Goal: Book appointment/travel/reservation

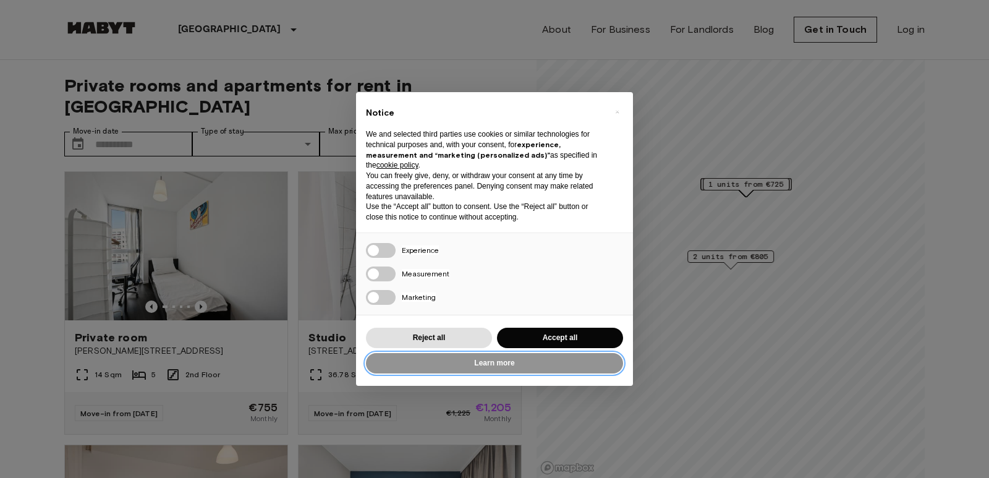
click at [504, 360] on button "Learn more" at bounding box center [494, 363] width 257 height 20
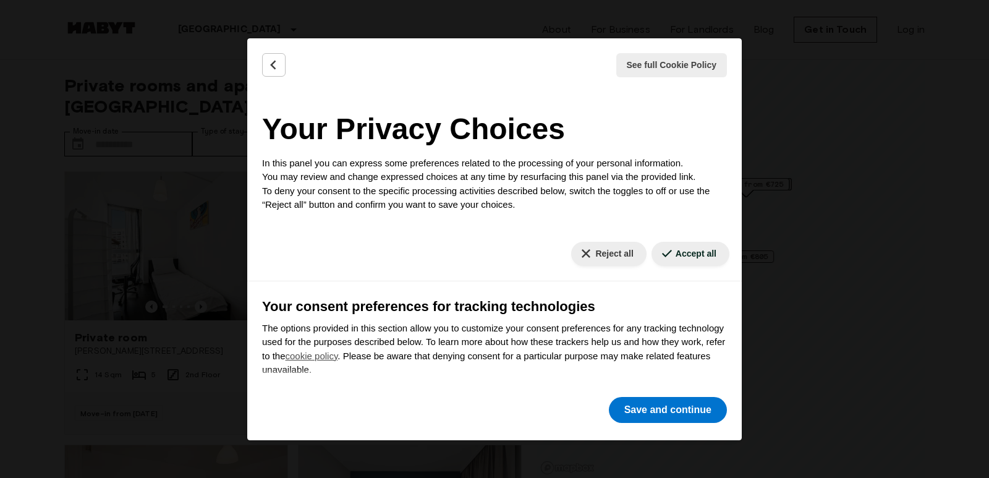
click at [275, 66] on icon "Back" at bounding box center [274, 65] width 12 height 12
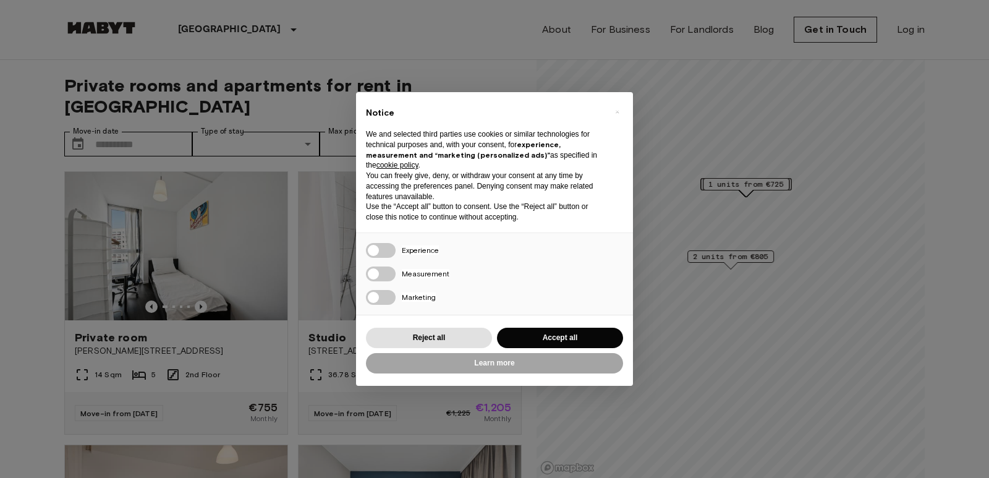
click at [303, 176] on div "× Notice We and selected third parties use cookies or similar technologies for …" at bounding box center [494, 239] width 989 height 478
click at [294, 157] on div "× Notice We and selected third parties use cookies or similar technologies for …" at bounding box center [494, 239] width 989 height 478
click at [548, 342] on button "Accept all" at bounding box center [560, 338] width 126 height 20
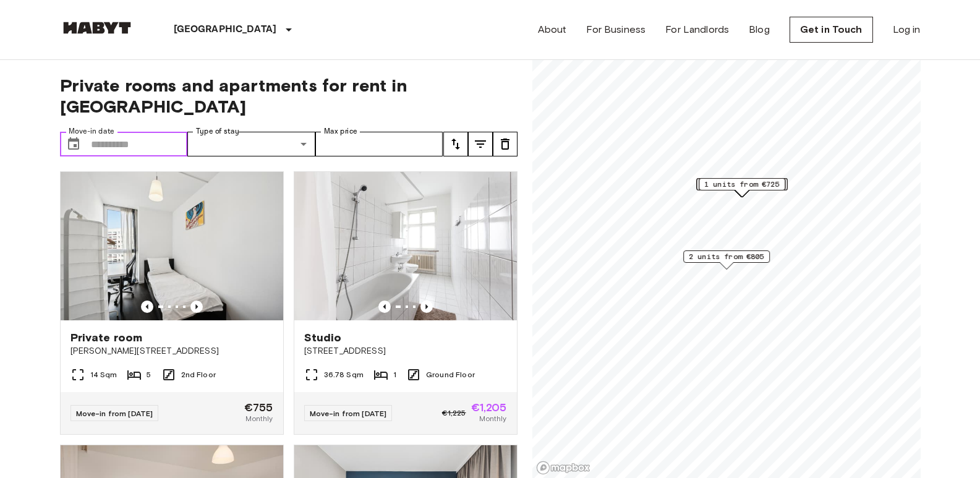
click at [148, 132] on input "Move-in date" at bounding box center [139, 144] width 97 height 25
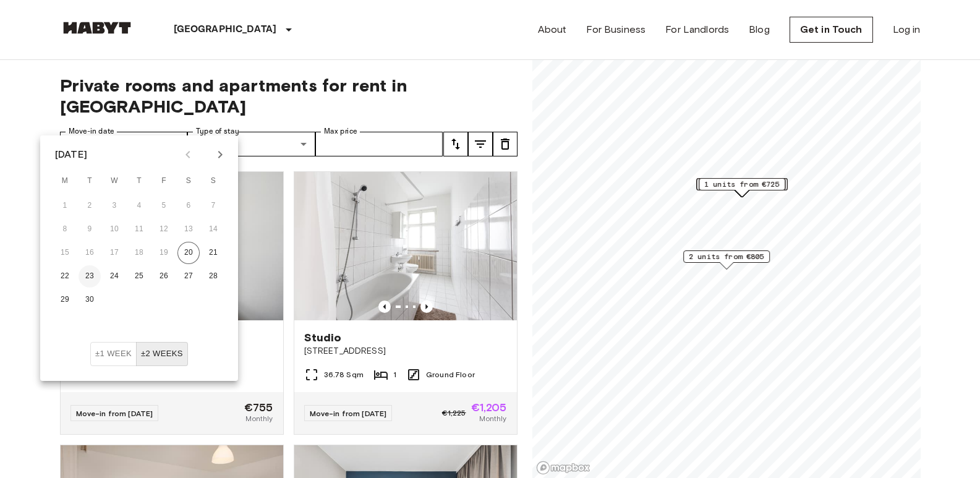
click at [89, 274] on button "23" at bounding box center [89, 276] width 22 height 22
type input "**********"
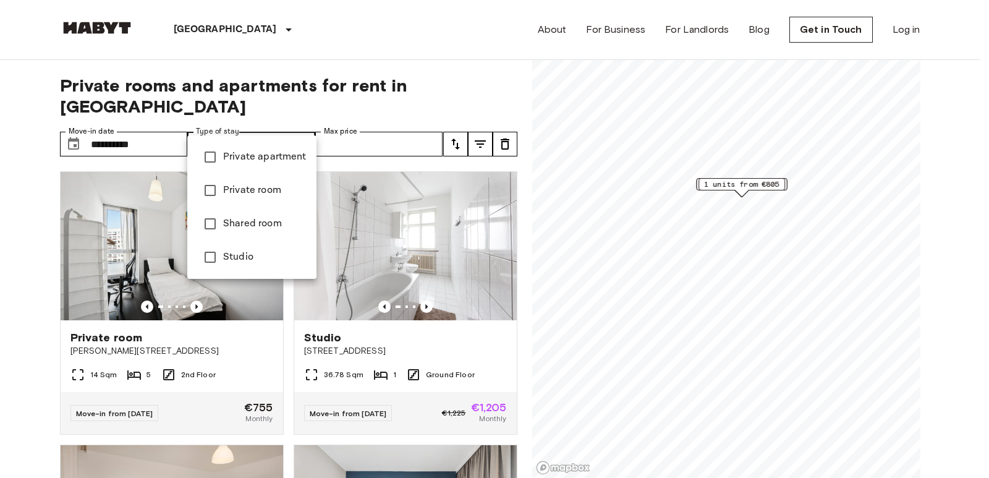
click at [265, 222] on span "Shared room" at bounding box center [264, 223] width 83 height 15
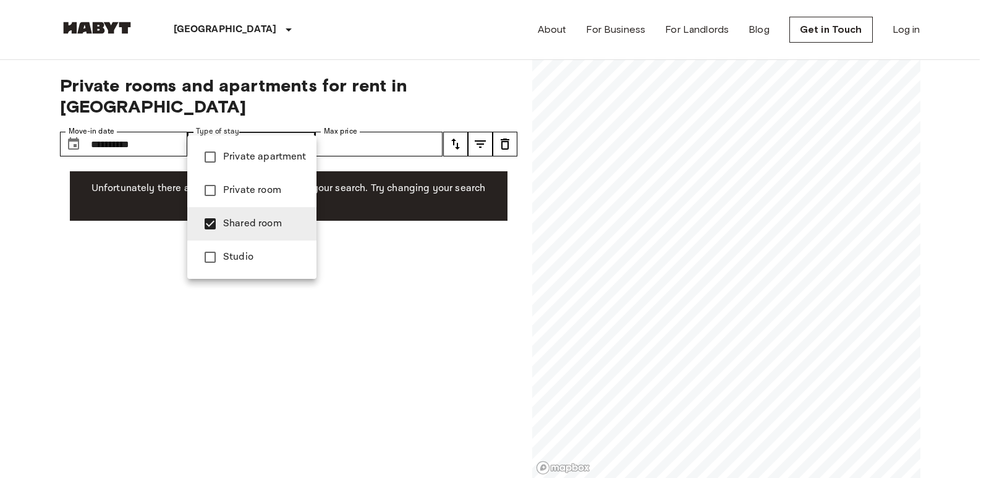
click at [347, 116] on div at bounding box center [494, 239] width 989 height 478
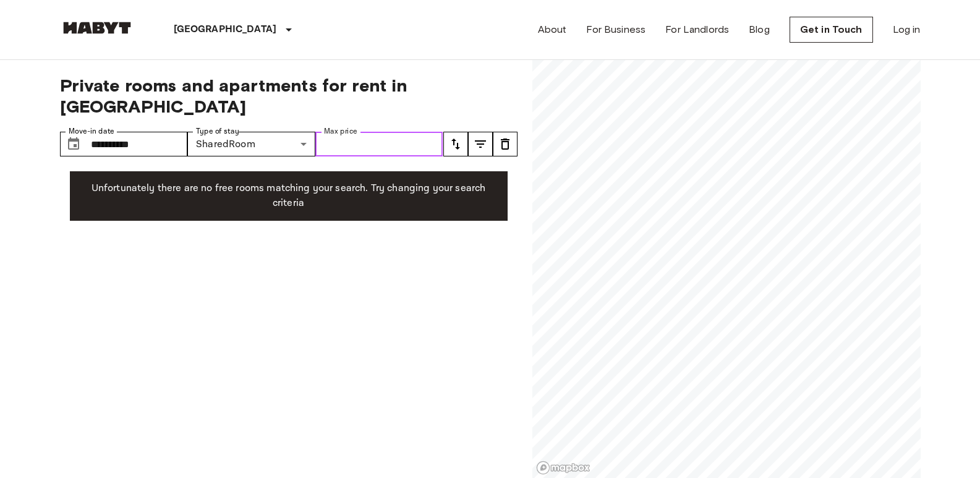
click at [362, 132] on input "Max price" at bounding box center [379, 144] width 128 height 25
click at [451, 137] on icon "tune" at bounding box center [455, 144] width 15 height 15
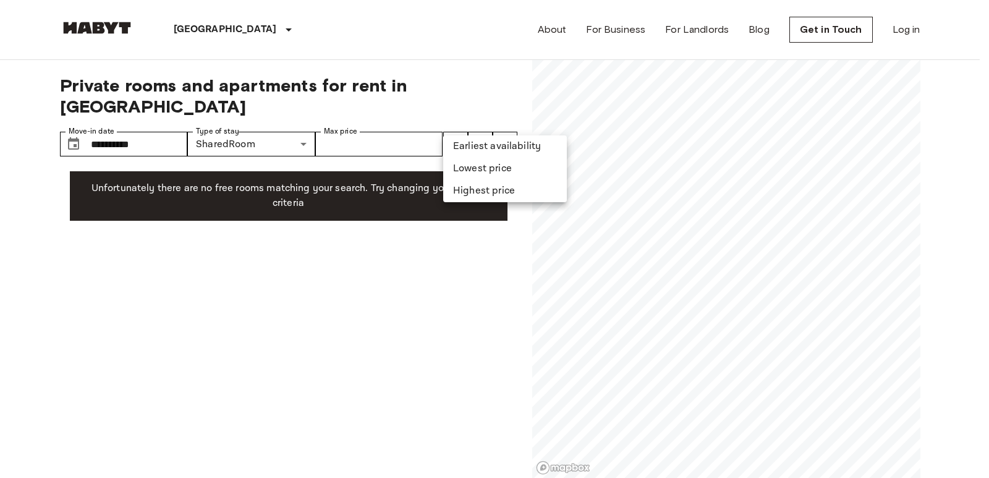
click at [387, 124] on div at bounding box center [494, 239] width 989 height 478
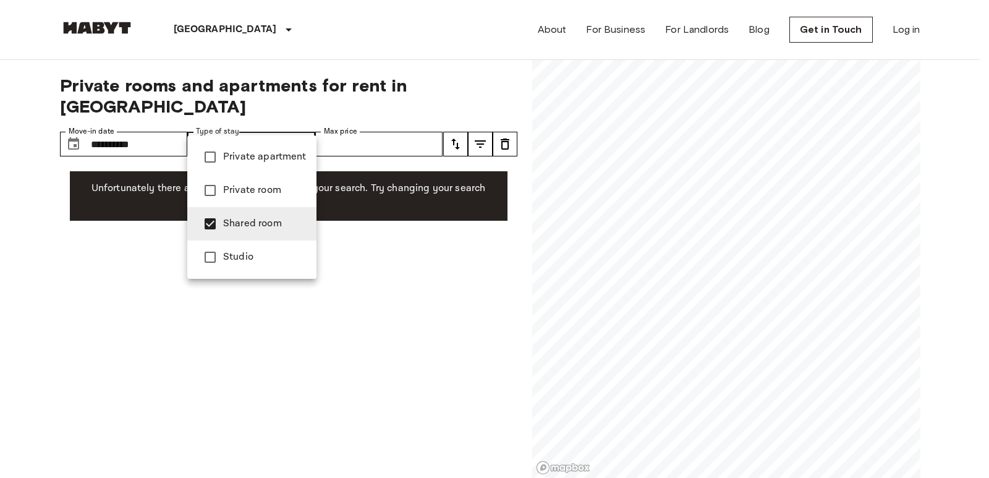
drag, startPoint x: 261, startPoint y: 122, endPoint x: 270, endPoint y: 108, distance: 16.6
click at [247, 189] on span "Private room" at bounding box center [264, 190] width 83 height 15
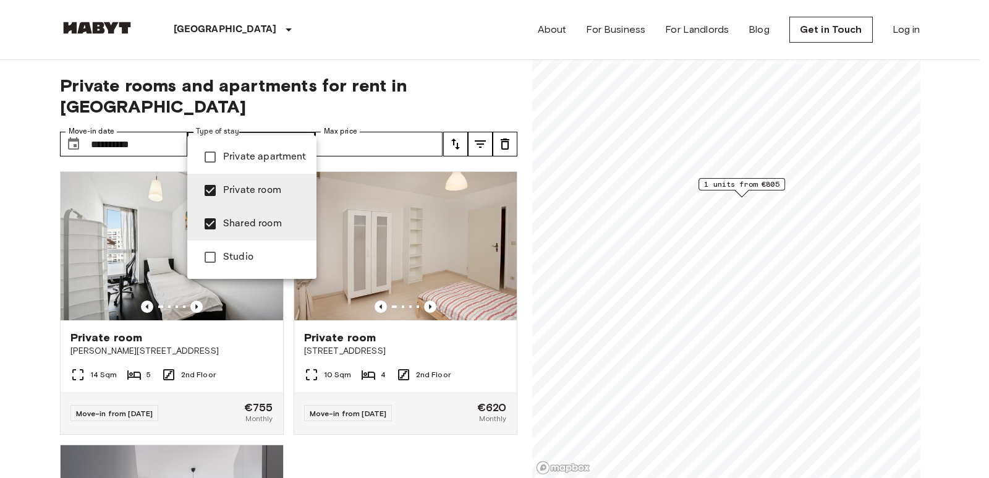
click at [582, 279] on div at bounding box center [494, 239] width 989 height 478
type input "**********"
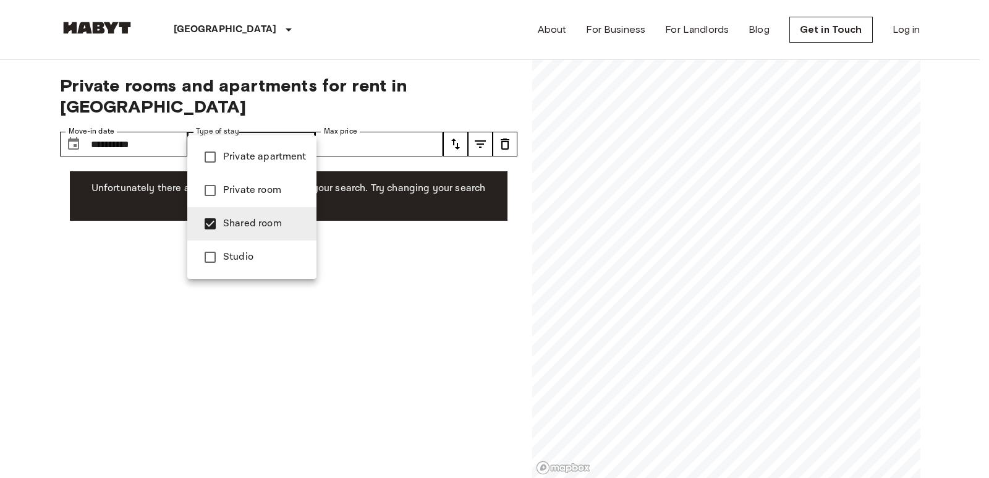
click at [360, 232] on div at bounding box center [494, 239] width 989 height 478
